Goal: Transaction & Acquisition: Purchase product/service

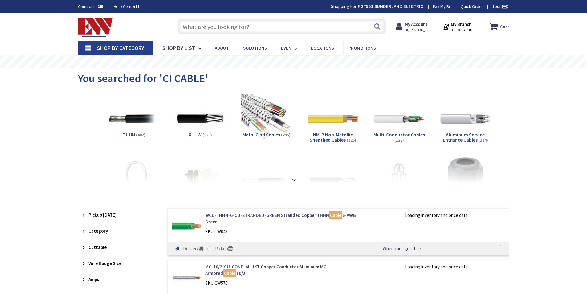
type input "[STREET_ADDRESS]"
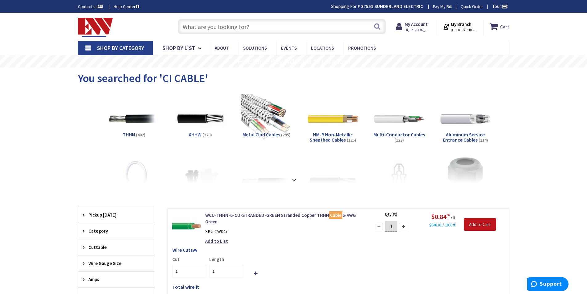
click at [227, 27] on input "text" at bounding box center [282, 26] width 208 height 15
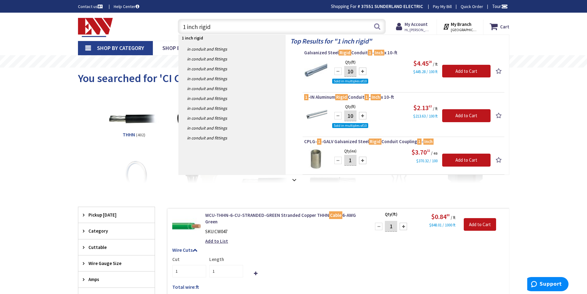
drag, startPoint x: 216, startPoint y: 27, endPoint x: 199, endPoint y: 26, distance: 16.3
click at [199, 26] on input "1 inch rigid" at bounding box center [282, 26] width 208 height 15
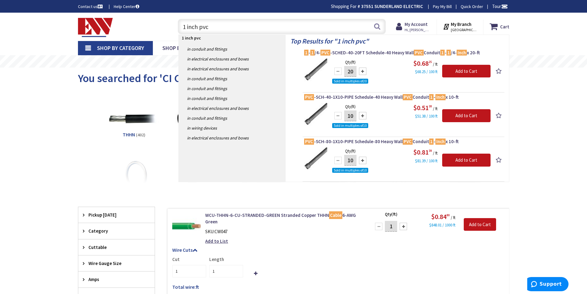
click at [231, 28] on input "1 inch pvc" at bounding box center [282, 26] width 208 height 15
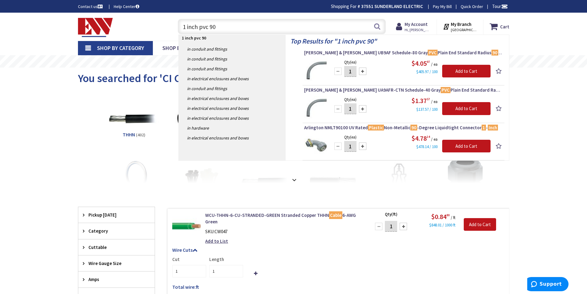
drag, startPoint x: 227, startPoint y: 26, endPoint x: 209, endPoint y: 25, distance: 17.9
click at [209, 25] on input "1 inch pvc 90" at bounding box center [282, 26] width 208 height 15
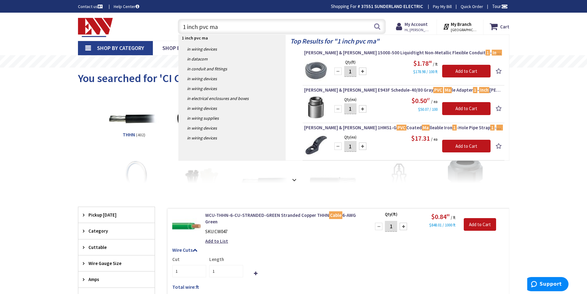
click at [224, 29] on input "1 inch pvc ma" at bounding box center [282, 26] width 208 height 15
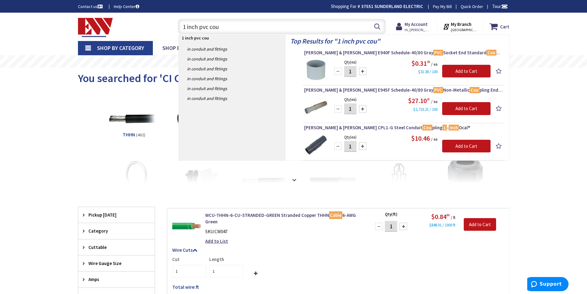
drag, startPoint x: 236, startPoint y: 26, endPoint x: 172, endPoint y: 29, distance: 63.8
click at [172, 26] on div "1 inch pvc cou 1 inch pvc cou Search" at bounding box center [280, 26] width 220 height 20
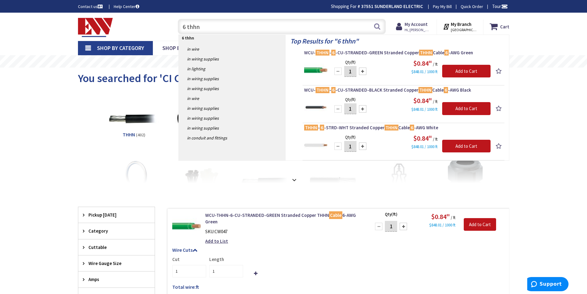
drag, startPoint x: 185, startPoint y: 26, endPoint x: 181, endPoint y: 26, distance: 4.6
click at [181, 26] on input "6 thhn" at bounding box center [282, 26] width 208 height 15
click at [183, 27] on input "4 thhn" at bounding box center [282, 26] width 208 height 15
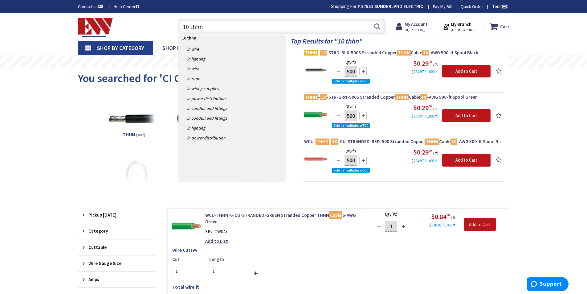
drag, startPoint x: 215, startPoint y: 26, endPoint x: 177, endPoint y: 30, distance: 38.1
click at [177, 27] on div "10 thhn 10 thhn Search" at bounding box center [280, 26] width 211 height 20
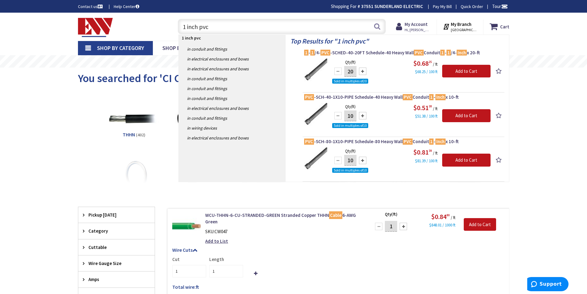
drag, startPoint x: 210, startPoint y: 29, endPoint x: 199, endPoint y: 27, distance: 10.5
click at [199, 27] on input "1 inch pvc" at bounding box center [282, 26] width 208 height 15
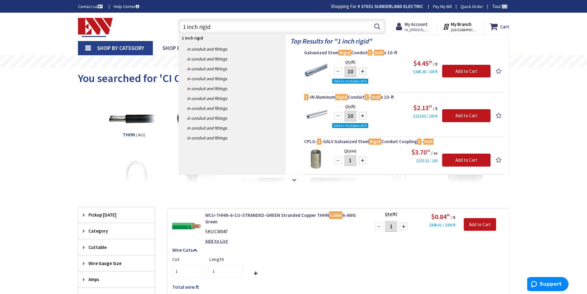
type input "1 inch rigid"
